Goal: Find specific page/section: Find specific page/section

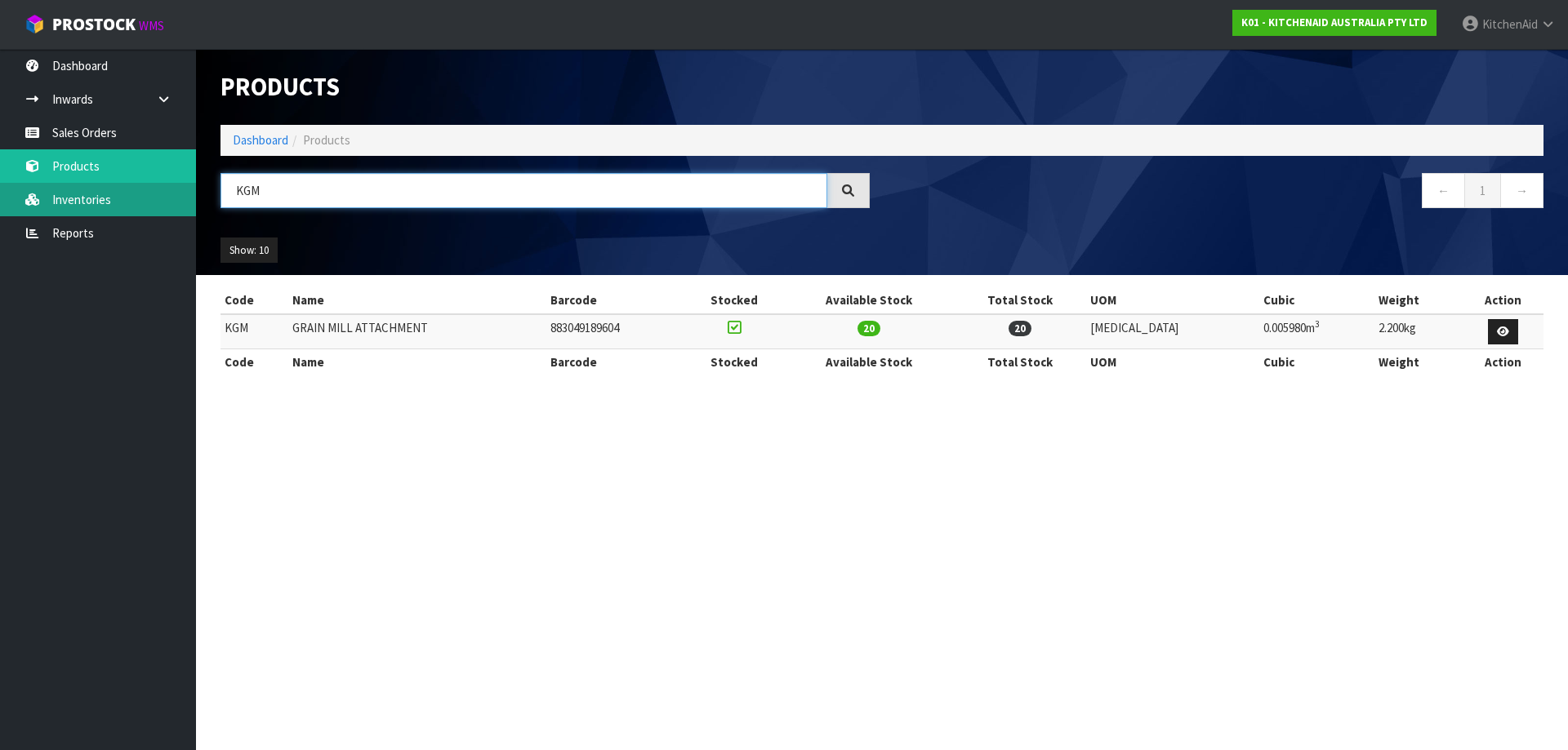
drag, startPoint x: 335, startPoint y: 183, endPoint x: 48, endPoint y: 183, distance: 287.0
click at [56, 183] on body "Toggle navigation ProStock WMS K01 - KITCHENAID AUSTRALIA PTY LTD [GEOGRAPHIC_D…" at bounding box center [784, 375] width 1568 height 750
paste input "5KSMMGAA"
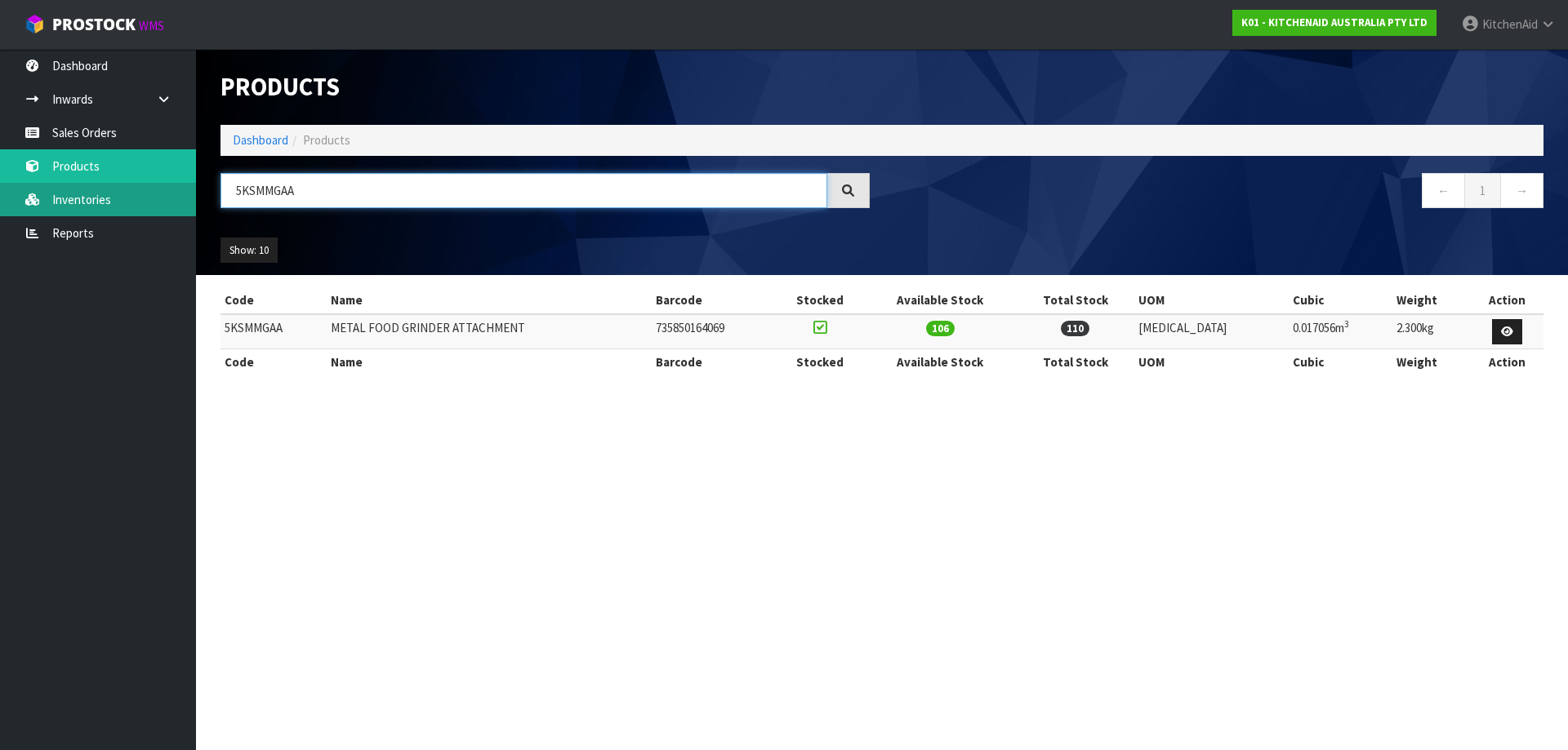
drag, startPoint x: 319, startPoint y: 195, endPoint x: 94, endPoint y: 184, distance: 225.3
click at [111, 187] on body "Toggle navigation ProStock WMS K01 - KITCHENAID AUSTRALIA PTY LTD [GEOGRAPHIC_D…" at bounding box center [784, 375] width 1568 height 750
paste input "MT2109AAC"
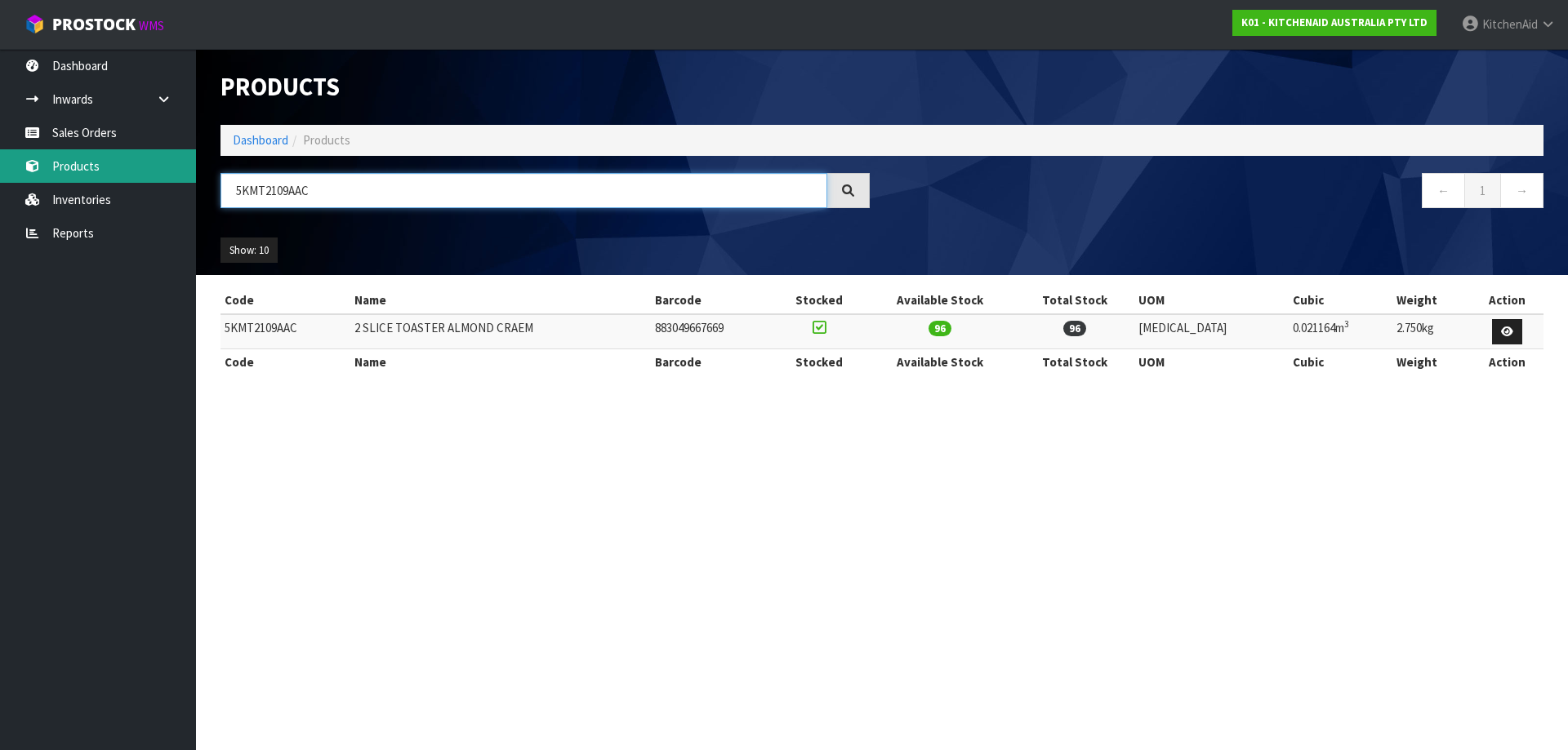
drag, startPoint x: 130, startPoint y: 187, endPoint x: 0, endPoint y: 181, distance: 130.1
click at [14, 183] on body "Toggle navigation ProStock WMS K01 - KITCHENAID AUSTRALIA PTY LTD [GEOGRAPHIC_D…" at bounding box center [784, 375] width 1568 height 750
paste input "BM"
click at [327, 193] on input "5KMT2109ABM" at bounding box center [524, 190] width 607 height 35
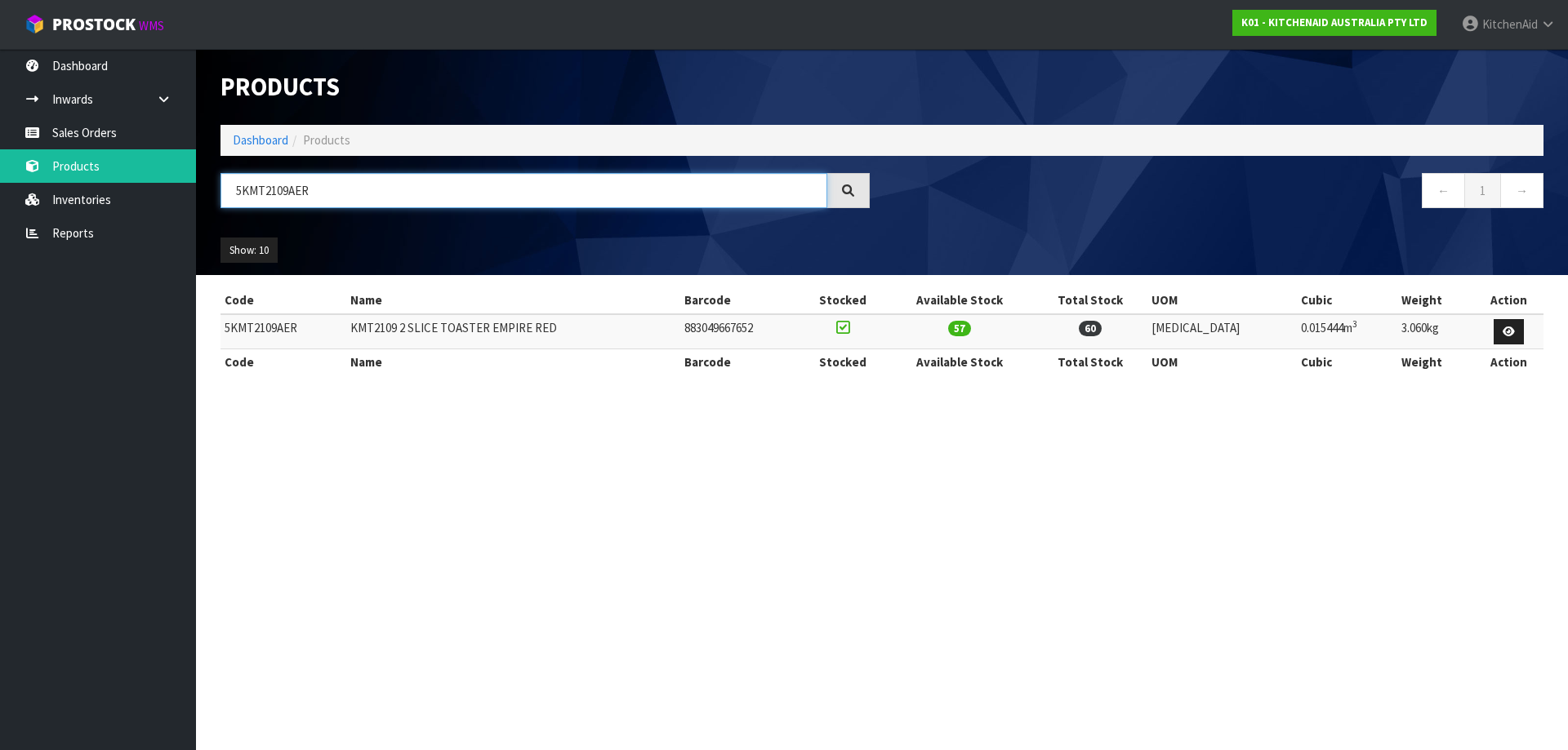
drag, startPoint x: 354, startPoint y: 195, endPoint x: -62, endPoint y: 216, distance: 416.5
click at [0, 216] on html "Toggle navigation ProStock WMS K01 - KITCHENAID AUSTRALIA PTY LTD [GEOGRAPHIC_D…" at bounding box center [784, 375] width 1568 height 750
paste input "SX"
drag, startPoint x: 349, startPoint y: 189, endPoint x: -26, endPoint y: 207, distance: 375.4
click at [0, 207] on html "Toggle navigation ProStock WMS K01 - KITCHENAID AUSTRALIA PTY LTD [GEOGRAPHIC_D…" at bounding box center [784, 375] width 1568 height 750
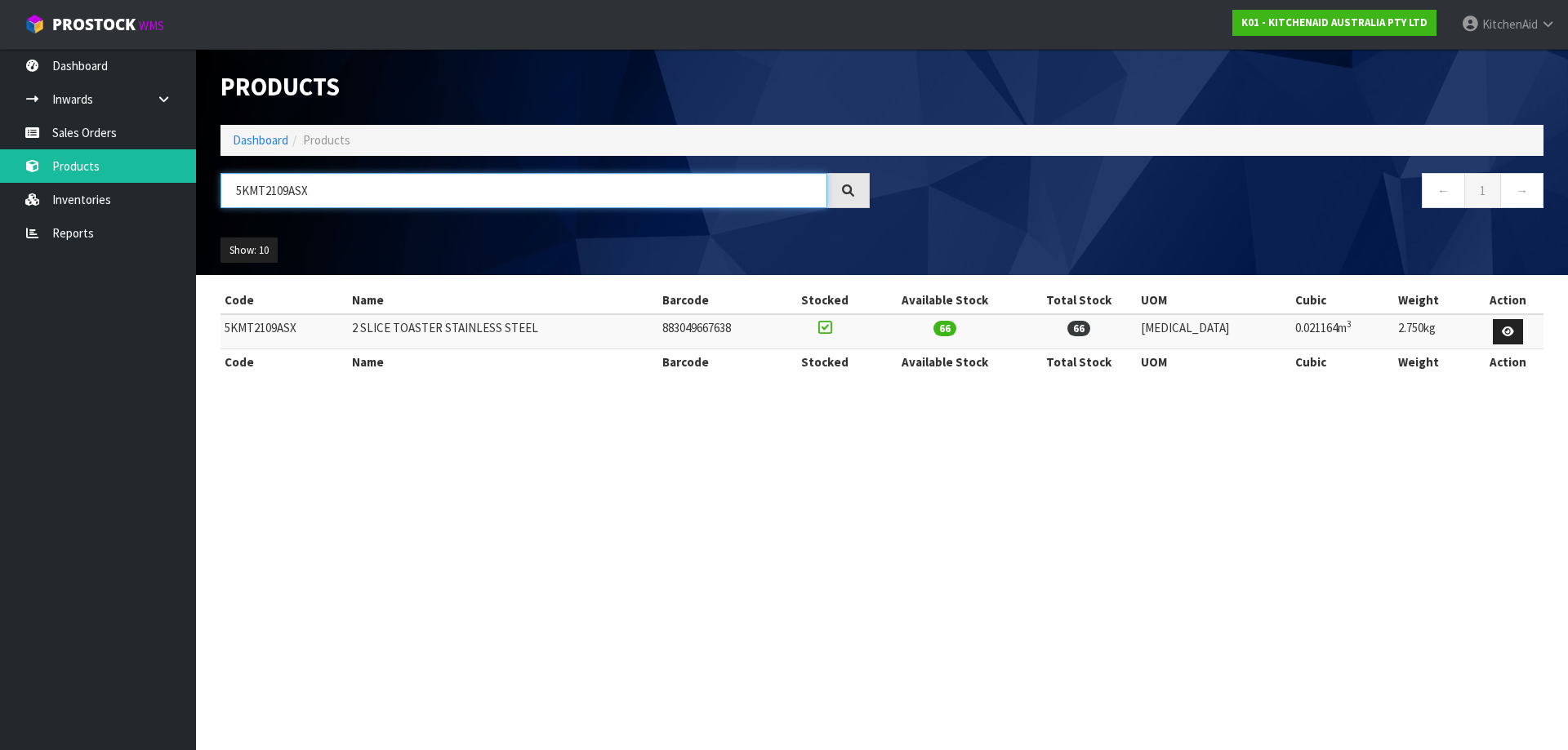
paste input "4109AAC"
drag, startPoint x: 360, startPoint y: 185, endPoint x: 42, endPoint y: 200, distance: 318.4
click at [42, 200] on body "Toggle navigation ProStock WMS K01 - KITCHENAID AUSTRALIA PTY LTD [GEOGRAPHIC_D…" at bounding box center [784, 375] width 1568 height 750
paste input "BM"
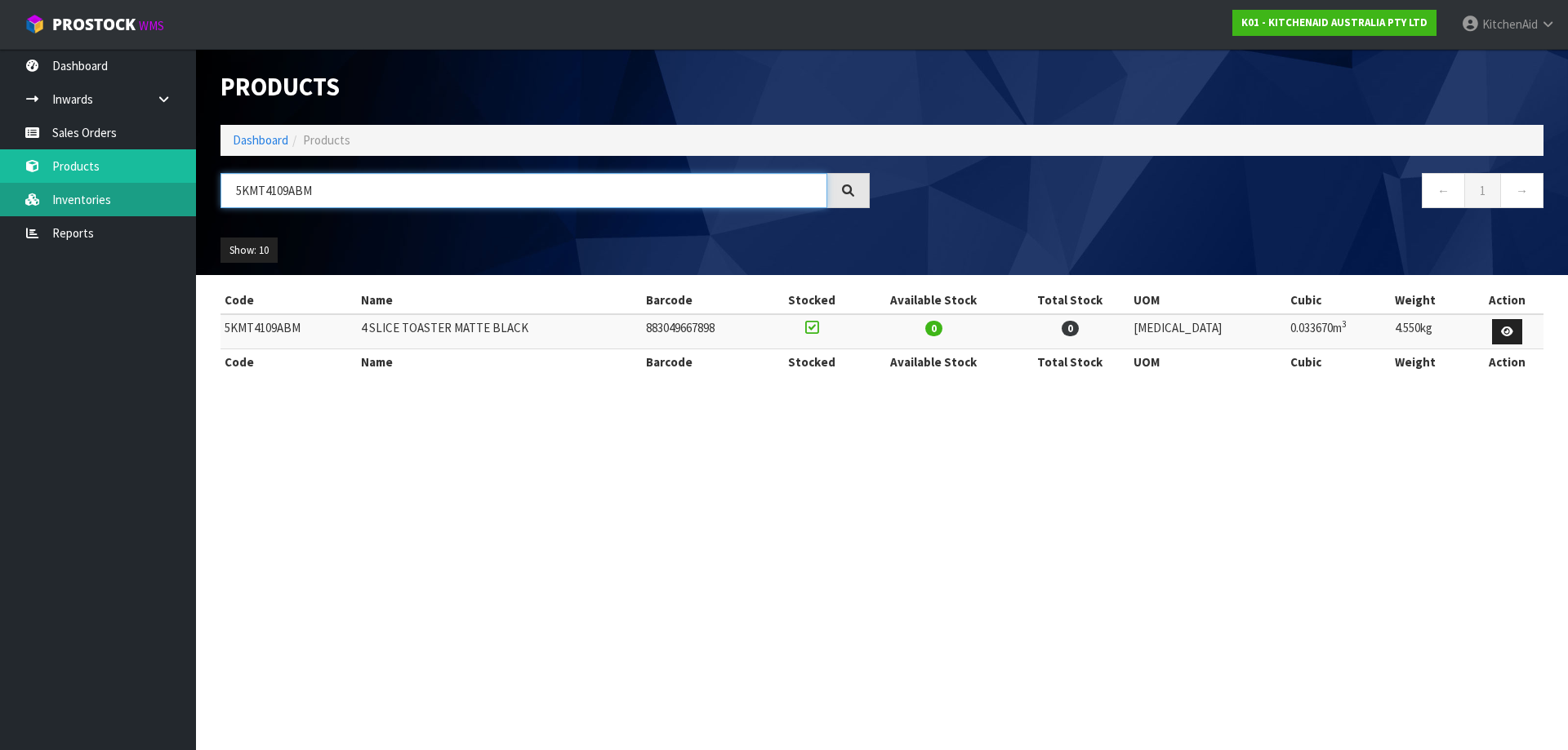
drag, startPoint x: 369, startPoint y: 188, endPoint x: 160, endPoint y: 198, distance: 209.2
click at [161, 198] on body "Toggle navigation ProStock WMS K01 - KITCHENAID AUSTRALIA PTY LTD [GEOGRAPHIC_D…" at bounding box center [784, 375] width 1568 height 750
paste input "ER"
type input "5KMT4109AER"
